Goal: Task Accomplishment & Management: Use online tool/utility

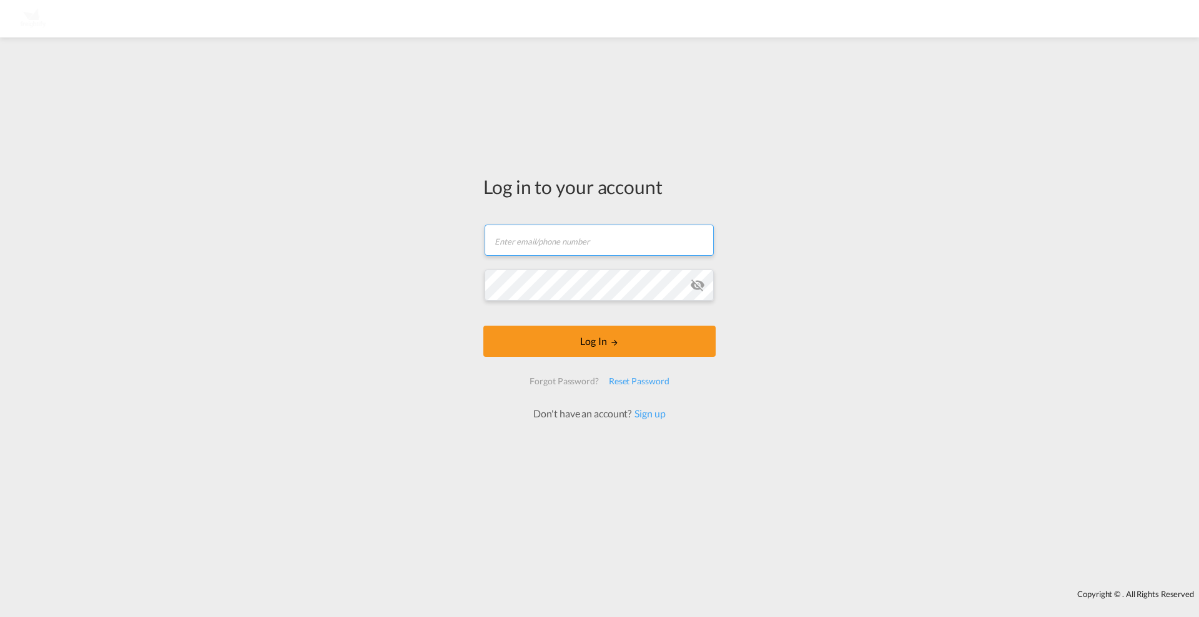
type input "[EMAIL_ADDRESS][PERSON_NAME][DOMAIN_NAME]"
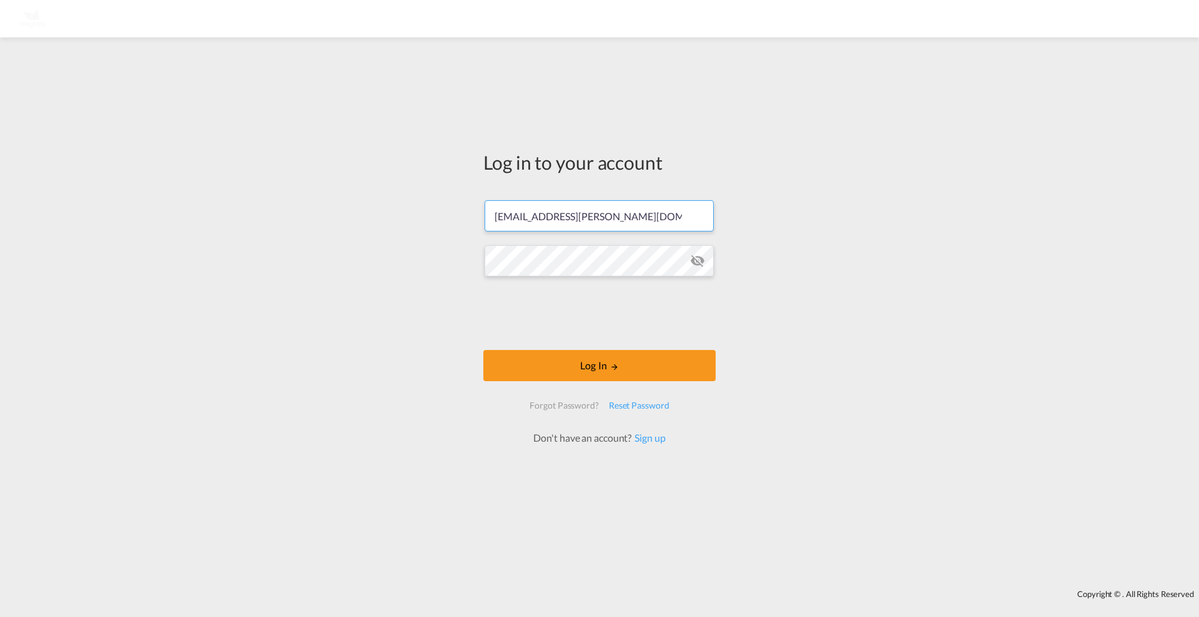
click at [466, 286] on div "Log in to your account [PERSON_NAME][EMAIL_ADDRESS][DOMAIN_NAME] Log In Forgot …" at bounding box center [599, 314] width 1199 height 540
click at [479, 263] on div "Log in to your account [PERSON_NAME][EMAIL_ADDRESS][DOMAIN_NAME] Log In Forgot …" at bounding box center [599, 298] width 251 height 508
click at [550, 365] on button "Log In" at bounding box center [599, 365] width 232 height 31
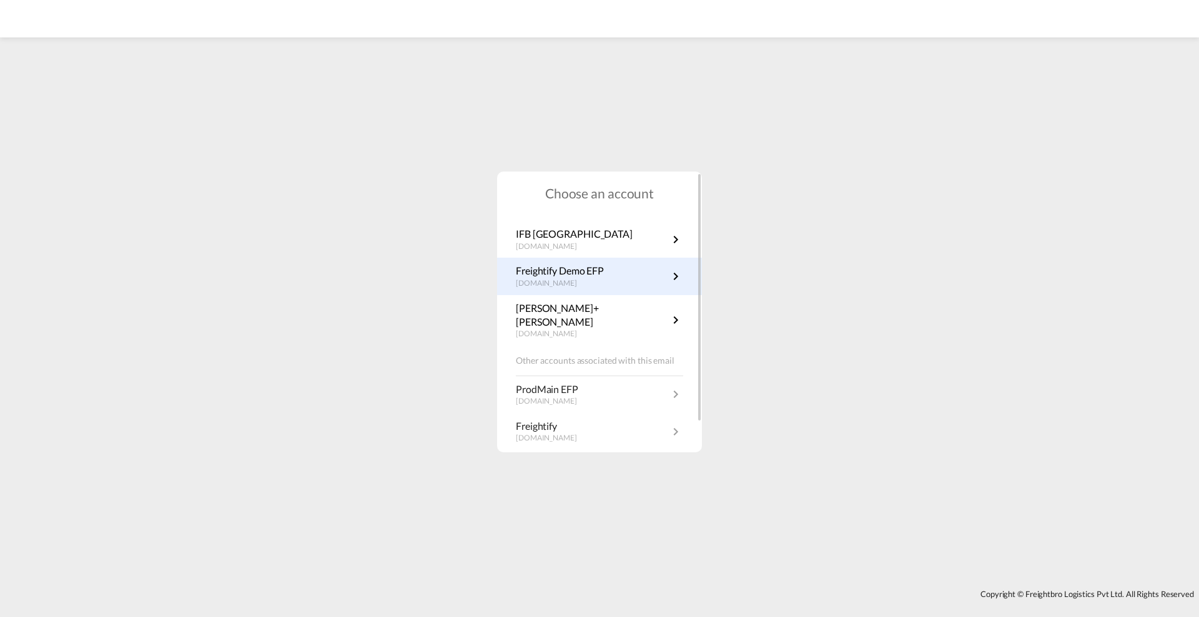
click at [588, 268] on p "Freightify Demo EFP" at bounding box center [560, 271] width 88 height 14
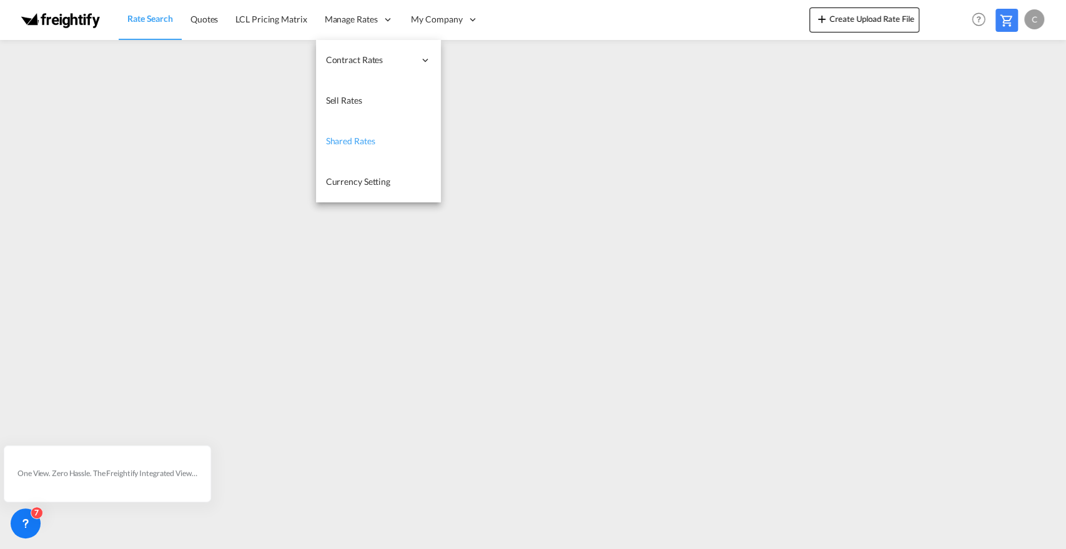
click at [356, 144] on span "Shared Rates" at bounding box center [350, 140] width 49 height 11
click at [335, 99] on span "Sell Rates" at bounding box center [343, 100] width 36 height 11
